Goal: Transaction & Acquisition: Purchase product/service

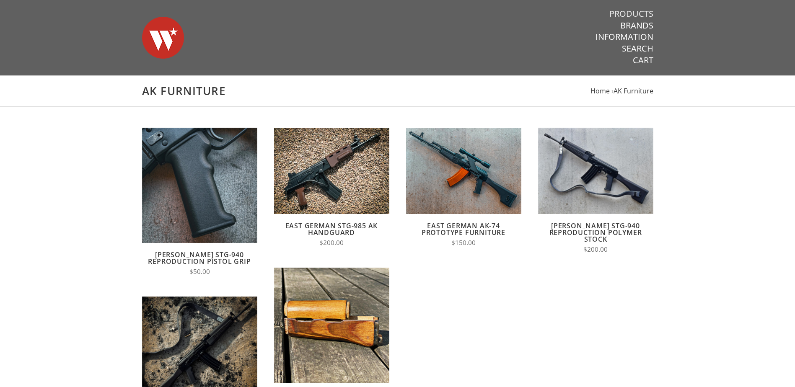
click at [634, 13] on link "Products" at bounding box center [632, 13] width 44 height 11
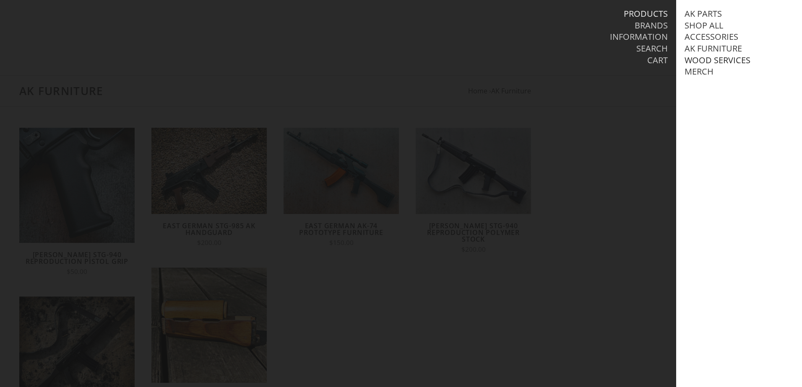
click at [706, 60] on link "Wood Services" at bounding box center [717, 60] width 66 height 11
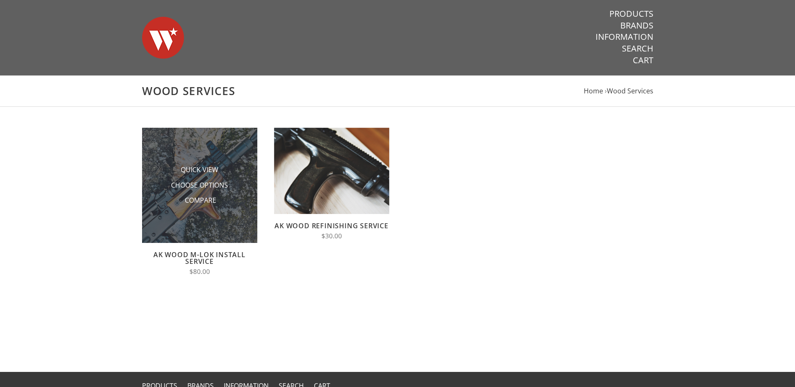
click at [199, 179] on li "Choose Options" at bounding box center [200, 186] width 84 height 16
click at [223, 157] on img at bounding box center [199, 185] width 115 height 115
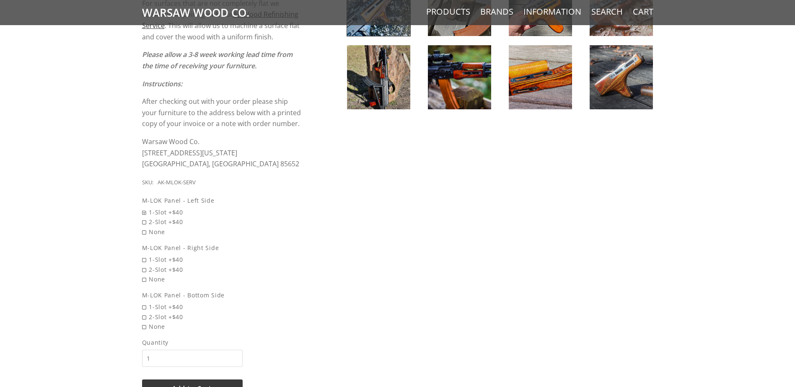
scroll to position [461, 0]
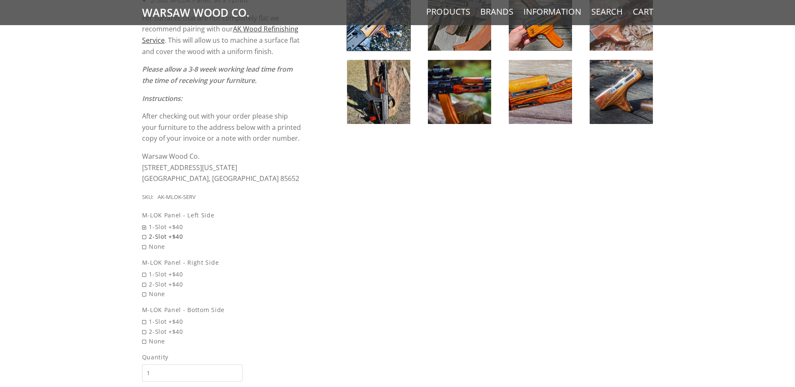
click at [146, 235] on span "2-Slot +$40" at bounding box center [222, 237] width 161 height 10
click at [146, 232] on input "2-Slot +$40" at bounding box center [200, 232] width 117 height 0
radio input "true"
click at [144, 285] on span "2-Slot +$40" at bounding box center [222, 285] width 161 height 10
click at [144, 280] on input "2-Slot +$40" at bounding box center [200, 280] width 117 height 0
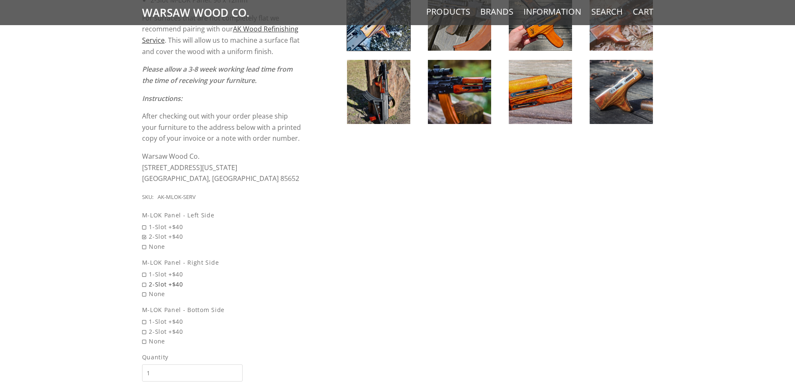
radio input "true"
click at [143, 322] on span "1-Slot +$40" at bounding box center [222, 322] width 161 height 10
click at [143, 317] on input "1-Slot +$40" at bounding box center [200, 317] width 117 height 0
radio input "true"
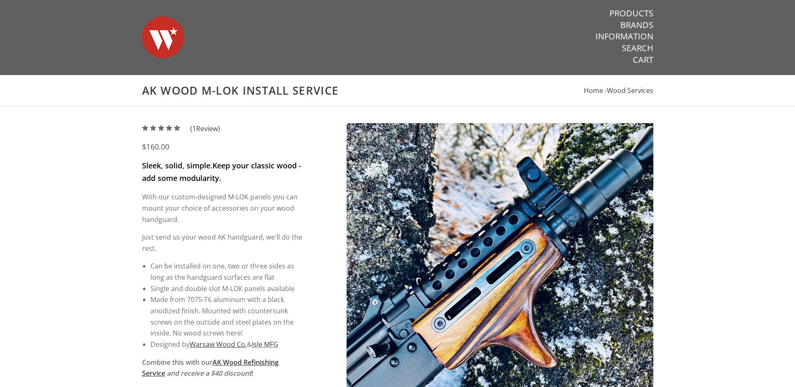
scroll to position [0, 0]
